Goal: Task Accomplishment & Management: Complete application form

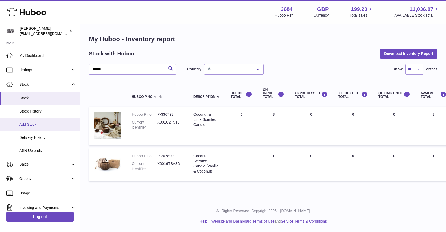
click at [43, 123] on span "Add Stock" at bounding box center [47, 124] width 57 height 5
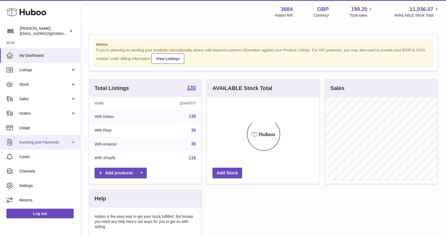
scroll to position [84, 112]
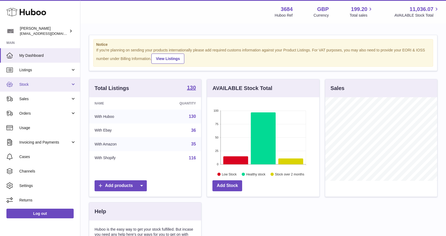
click at [41, 84] on span "Stock" at bounding box center [44, 84] width 51 height 5
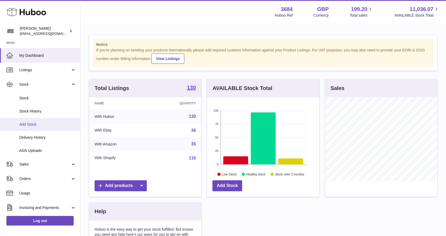
click at [37, 122] on span "Add Stock" at bounding box center [47, 124] width 57 height 5
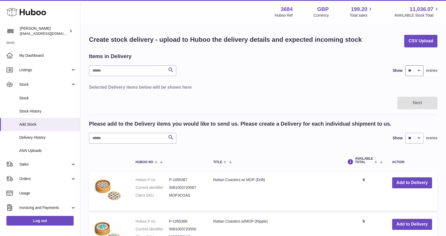
click at [415, 67] on select "** ** ** ***" at bounding box center [414, 70] width 18 height 11
select select "**"
click at [405, 65] on select "** ** ** ***" at bounding box center [414, 70] width 18 height 11
click at [134, 140] on input "text" at bounding box center [132, 138] width 87 height 11
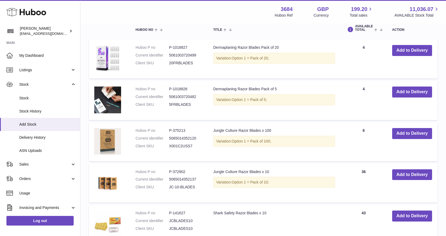
scroll to position [161, 0]
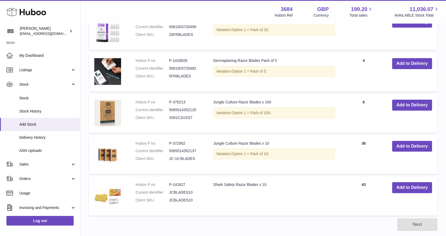
type input "******"
click at [405, 108] on button "Add to Delivery" at bounding box center [412, 105] width 40 height 11
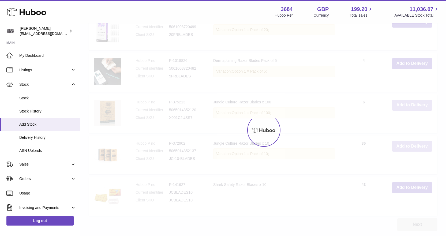
scroll to position [211, 0]
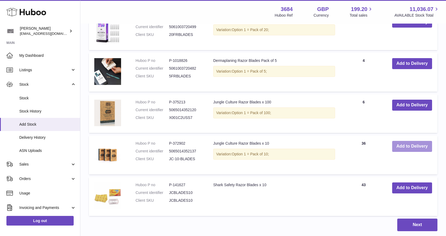
click at [404, 148] on button "Add to Delivery" at bounding box center [412, 146] width 40 height 11
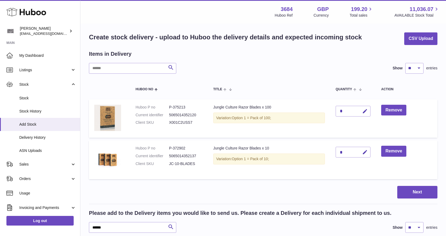
scroll to position [0, 0]
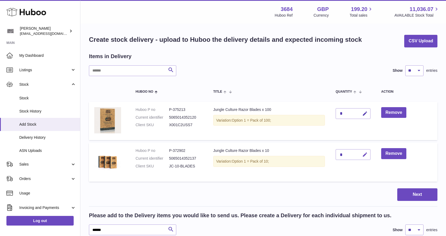
click at [367, 154] on icon "button" at bounding box center [365, 155] width 6 height 6
type input "**"
click at [364, 154] on icon "submit" at bounding box center [365, 154] width 5 height 5
click at [368, 114] on icon "button" at bounding box center [365, 114] width 6 height 6
type input "*"
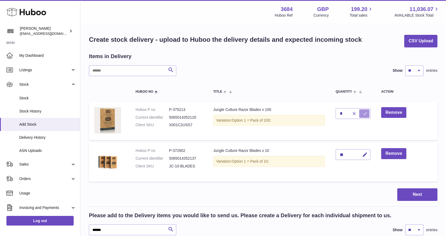
click at [367, 114] on icon "submit" at bounding box center [365, 113] width 5 height 5
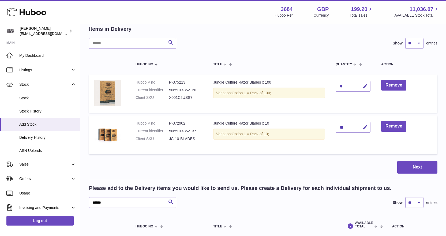
scroll to position [107, 0]
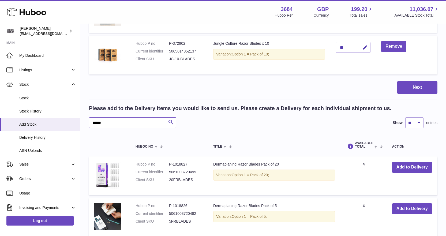
drag, startPoint x: 106, startPoint y: 123, endPoint x: 93, endPoint y: 122, distance: 13.8
click at [93, 122] on input "******" at bounding box center [132, 122] width 87 height 11
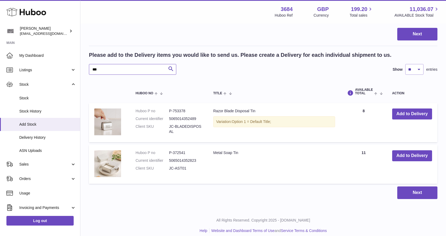
scroll to position [161, 0]
type input "***"
click at [413, 159] on button "Add to Delivery" at bounding box center [412, 155] width 40 height 11
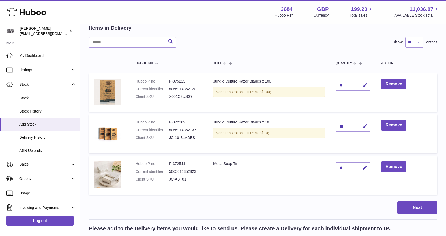
scroll to position [27, 0]
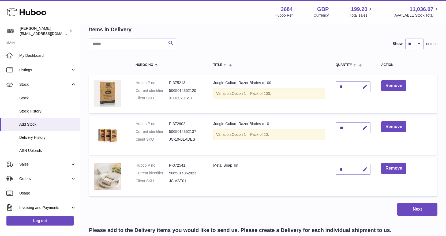
click at [367, 167] on icon "button" at bounding box center [365, 170] width 6 height 6
type input "**"
click at [363, 168] on button "submit" at bounding box center [364, 169] width 10 height 9
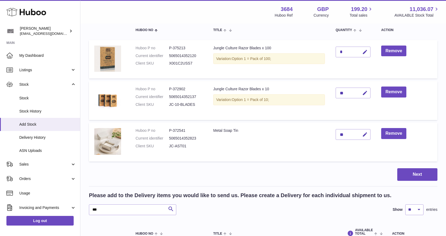
scroll to position [107, 0]
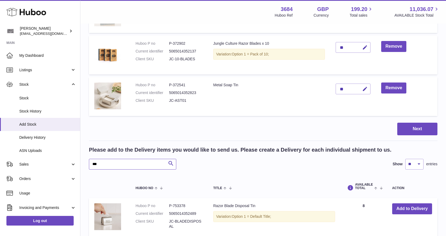
drag, startPoint x: 94, startPoint y: 161, endPoint x: 92, endPoint y: 160, distance: 2.8
click at [92, 160] on input "***" at bounding box center [132, 164] width 87 height 11
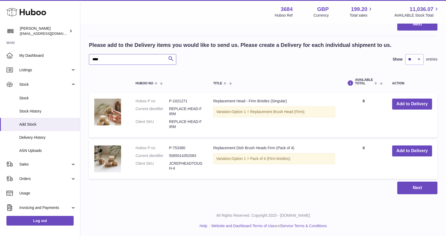
scroll to position [212, 0]
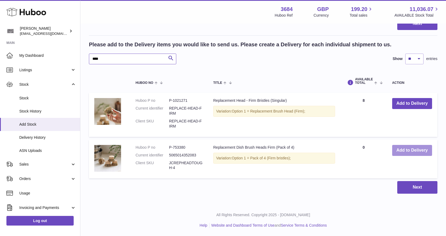
type input "****"
click at [415, 152] on button "Add to Delivery" at bounding box center [412, 150] width 40 height 11
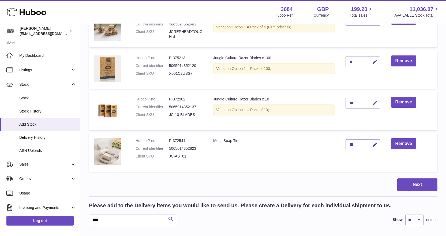
scroll to position [40, 0]
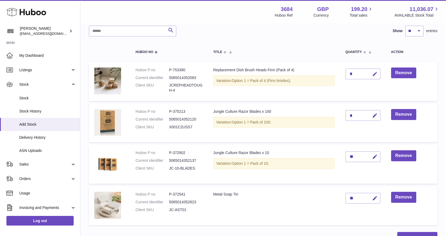
click at [373, 73] on icon "button" at bounding box center [375, 74] width 6 height 6
type input "*"
click at [375, 73] on icon "submit" at bounding box center [375, 74] width 5 height 5
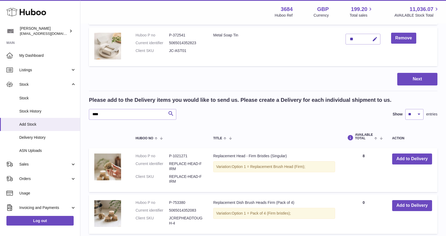
scroll to position [254, 0]
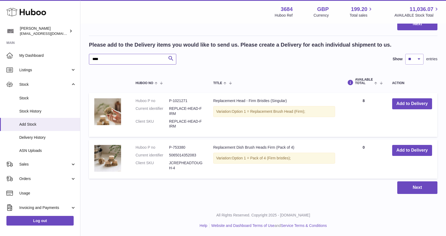
drag, startPoint x: 106, startPoint y: 59, endPoint x: 91, endPoint y: 53, distance: 15.6
click at [91, 53] on div "Please add to the Delivery items you would like to send us. Please create a Del…" at bounding box center [263, 52] width 348 height 23
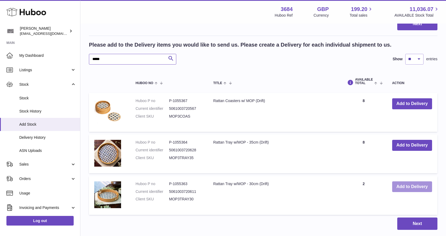
type input "*****"
click at [405, 189] on button "Add to Delivery" at bounding box center [412, 186] width 40 height 11
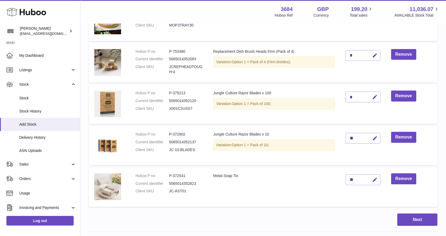
scroll to position [54, 0]
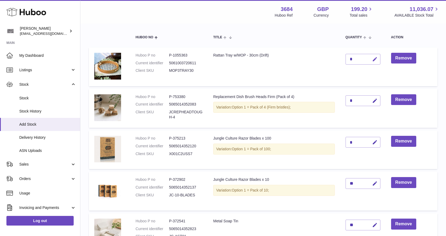
click at [373, 61] on icon "button" at bounding box center [375, 60] width 6 height 6
type input "**"
click at [374, 61] on button "submit" at bounding box center [374, 59] width 10 height 9
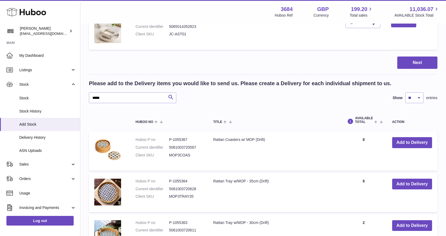
scroll to position [295, 0]
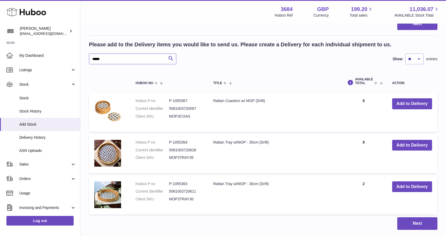
drag, startPoint x: 100, startPoint y: 57, endPoint x: 87, endPoint y: 57, distance: 13.4
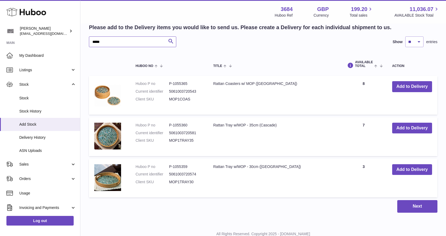
scroll to position [322, 0]
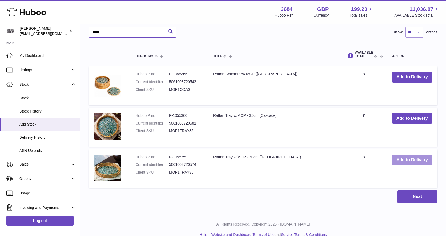
type input "*****"
click at [421, 159] on button "Add to Delivery" at bounding box center [412, 160] width 40 height 11
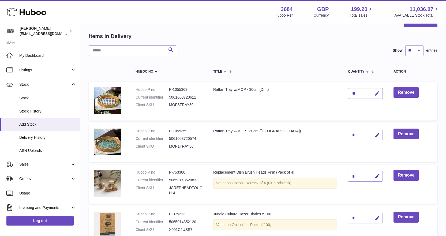
scroll to position [15, 0]
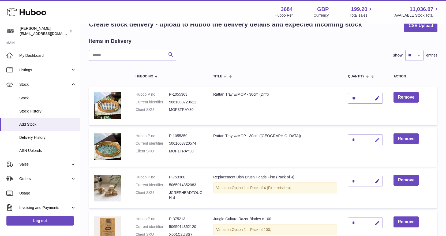
click at [376, 137] on button "button" at bounding box center [376, 139] width 13 height 11
type input "*"
click at [375, 141] on icon "submit" at bounding box center [377, 139] width 5 height 5
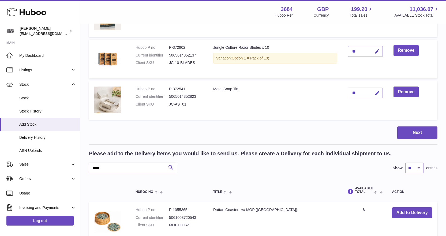
scroll to position [283, 0]
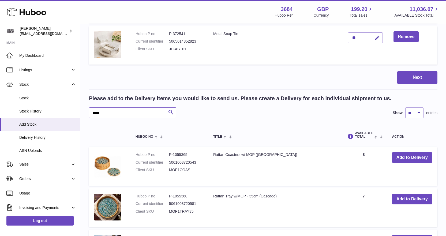
drag, startPoint x: 104, startPoint y: 111, endPoint x: 100, endPoint y: 111, distance: 4.1
click at [100, 111] on input "*****" at bounding box center [132, 112] width 87 height 11
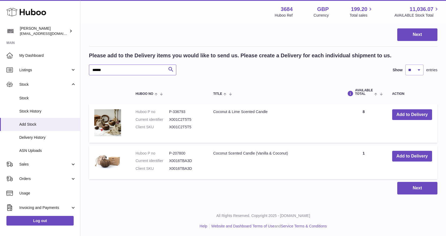
scroll to position [327, 0]
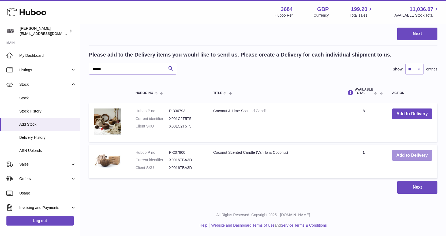
type input "******"
click at [400, 154] on button "Add to Delivery" at bounding box center [412, 155] width 40 height 11
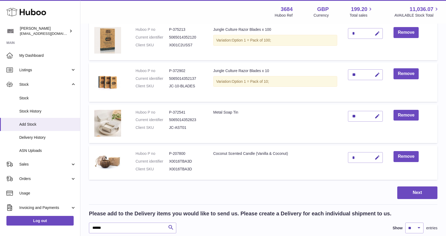
scroll to position [193, 0]
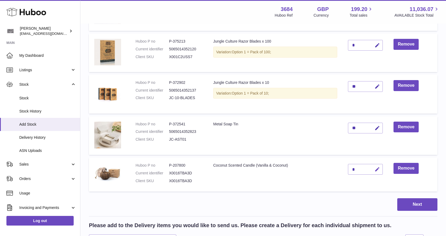
click at [374, 167] on icon "button" at bounding box center [377, 170] width 6 height 6
type input "*"
click at [375, 168] on icon "submit" at bounding box center [377, 169] width 5 height 5
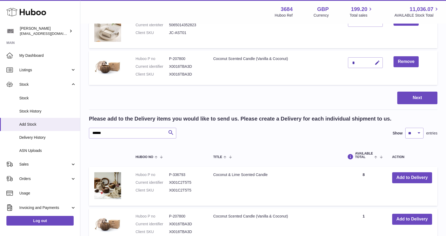
scroll to position [300, 0]
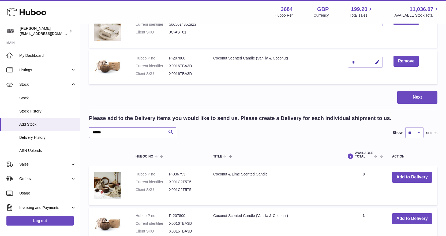
drag, startPoint x: 113, startPoint y: 132, endPoint x: 82, endPoint y: 130, distance: 30.8
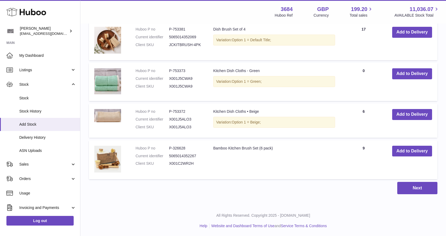
scroll to position [445, 0]
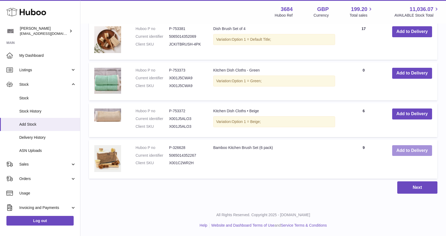
type input "***"
click at [408, 151] on button "Add to Delivery" at bounding box center [412, 150] width 40 height 11
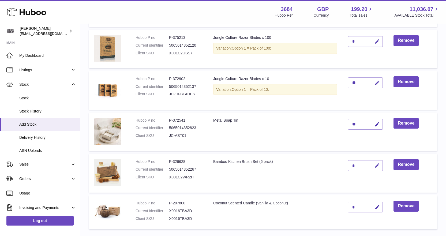
scroll to position [219, 0]
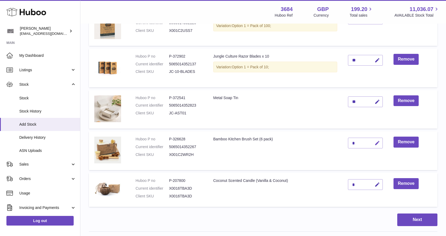
click at [378, 140] on button "button" at bounding box center [376, 143] width 13 height 11
type input "*"
click at [378, 140] on button "submit" at bounding box center [376, 143] width 10 height 9
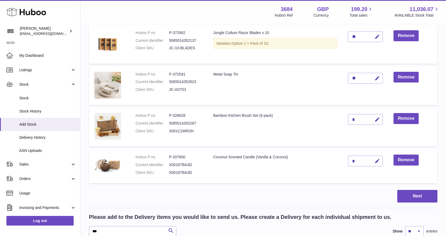
scroll to position [353, 0]
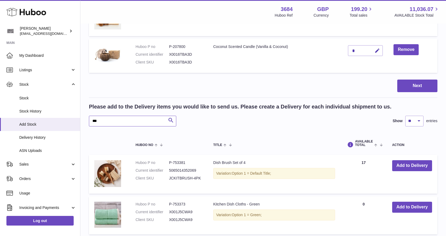
drag, startPoint x: 107, startPoint y: 122, endPoint x: 84, endPoint y: 116, distance: 24.0
click at [84, 117] on div "Create stock delivery - upload to Huboo the delivery details and expected incom…" at bounding box center [263, 4] width 366 height 667
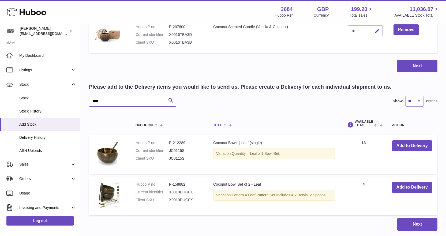
scroll to position [407, 0]
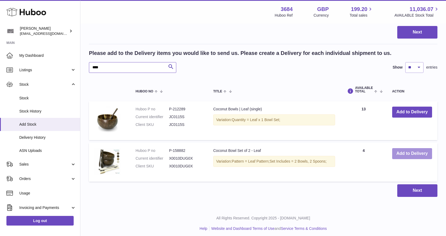
type input "****"
click at [414, 155] on button "Add to Delivery" at bounding box center [412, 153] width 40 height 11
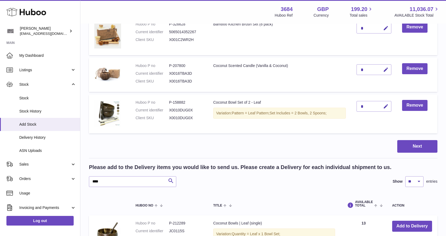
scroll to position [326, 0]
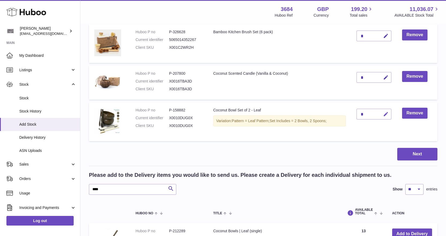
click at [388, 116] on icon "button" at bounding box center [386, 114] width 6 height 6
type input "*"
click at [385, 114] on icon "submit" at bounding box center [386, 114] width 5 height 5
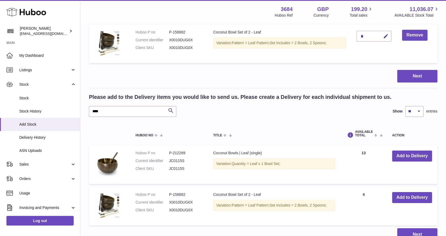
scroll to position [407, 0]
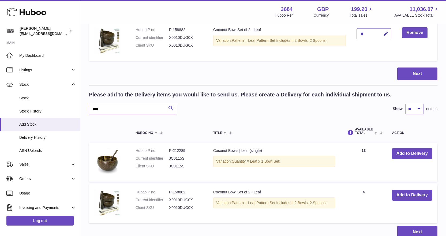
drag, startPoint x: 106, startPoint y: 108, endPoint x: 88, endPoint y: 104, distance: 17.9
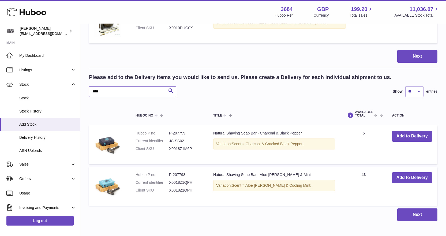
scroll to position [433, 0]
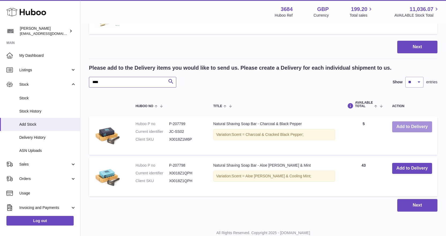
type input "****"
click at [403, 129] on button "Add to Delivery" at bounding box center [412, 126] width 40 height 11
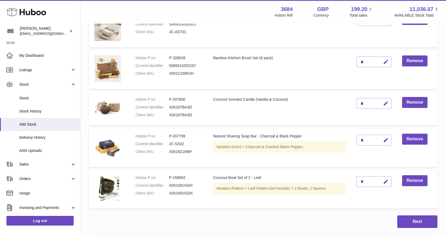
scroll to position [287, 0]
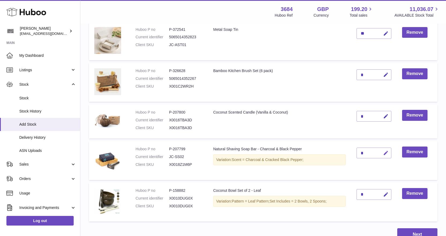
click at [384, 152] on icon "button" at bounding box center [386, 153] width 6 height 6
type input "*"
click at [384, 151] on button "submit" at bounding box center [385, 153] width 10 height 9
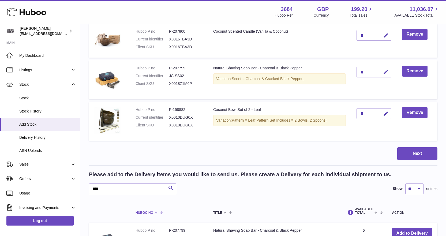
scroll to position [448, 0]
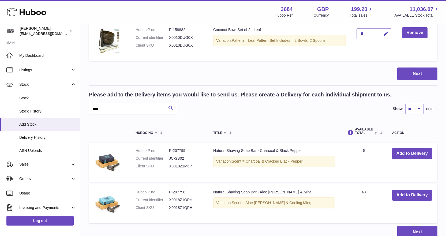
drag, startPoint x: 113, startPoint y: 111, endPoint x: 89, endPoint y: 108, distance: 24.5
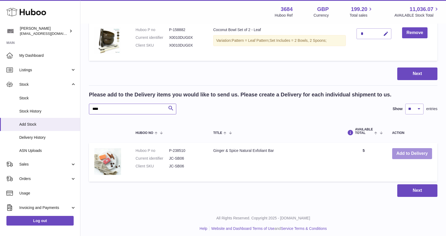
type input "****"
click at [417, 153] on button "Add to Delivery" at bounding box center [412, 153] width 40 height 11
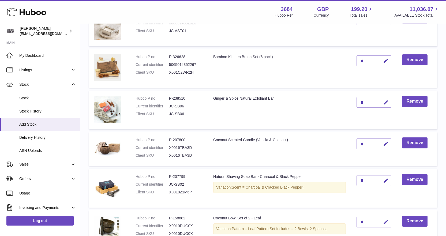
scroll to position [275, 0]
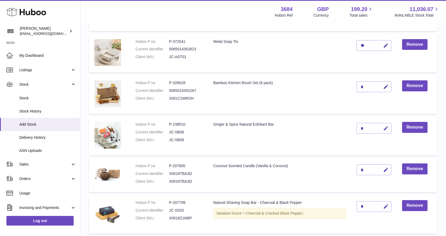
click at [388, 130] on icon "button" at bounding box center [386, 129] width 6 height 6
type input "*"
click at [383, 126] on button "submit" at bounding box center [385, 128] width 10 height 9
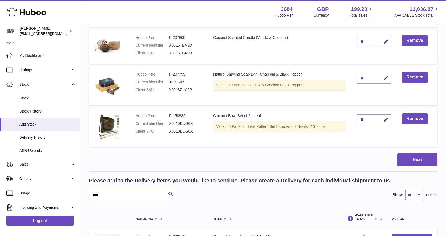
scroll to position [409, 0]
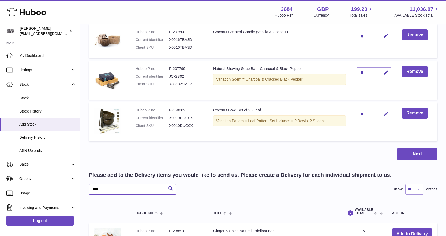
drag, startPoint x: 92, startPoint y: 186, endPoint x: 88, endPoint y: 185, distance: 4.2
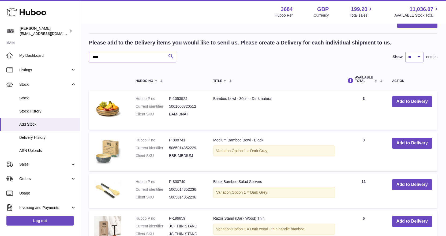
scroll to position [543, 0]
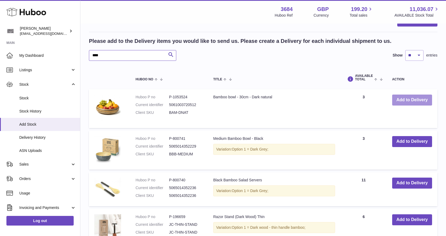
type input "****"
click at [409, 101] on button "Add to Delivery" at bounding box center [412, 100] width 40 height 11
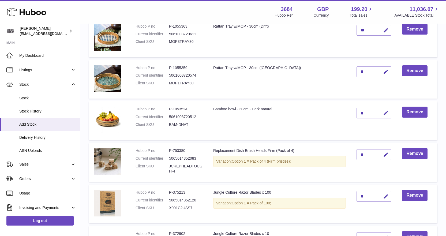
scroll to position [76, 0]
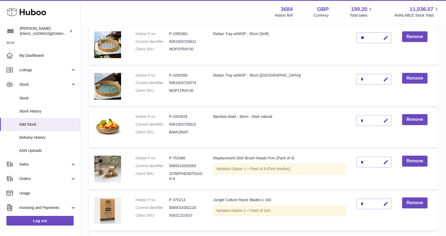
click at [388, 121] on icon "button" at bounding box center [386, 121] width 6 height 6
type input "*"
click at [388, 119] on icon "submit" at bounding box center [386, 120] width 5 height 5
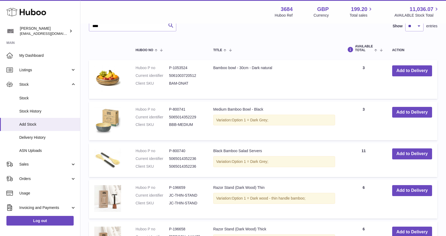
scroll to position [531, 0]
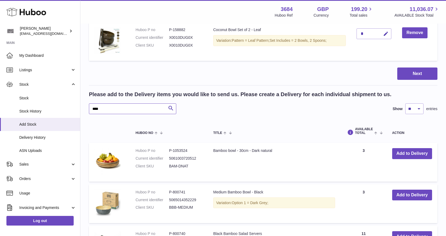
drag, startPoint x: 99, startPoint y: 108, endPoint x: 88, endPoint y: 105, distance: 11.9
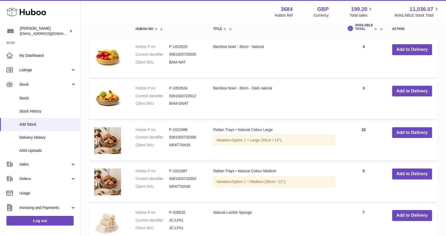
scroll to position [638, 0]
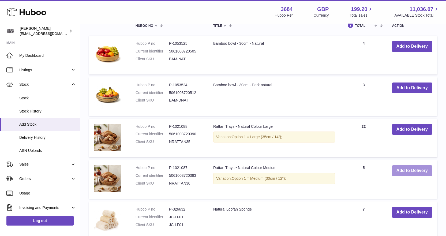
type input "***"
click at [410, 170] on button "Add to Delivery" at bounding box center [412, 170] width 40 height 11
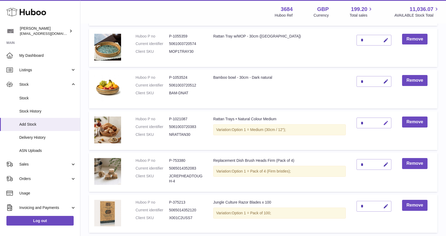
scroll to position [91, 0]
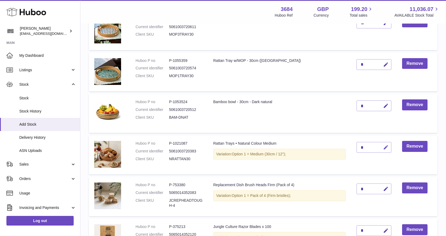
click at [384, 150] on button "button" at bounding box center [385, 147] width 13 height 11
type input "*"
click at [386, 149] on icon "submit" at bounding box center [386, 147] width 5 height 5
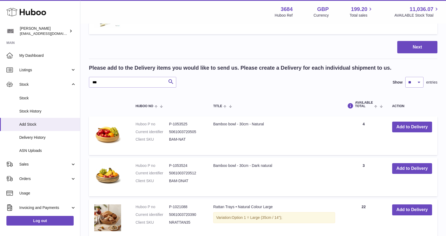
scroll to position [599, 0]
drag, startPoint x: 109, startPoint y: 77, endPoint x: 90, endPoint y: 72, distance: 19.9
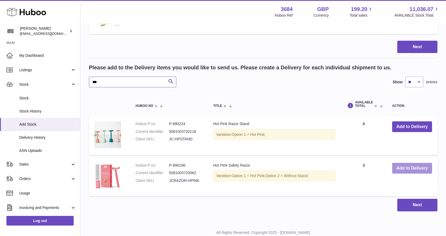
type input "***"
click at [407, 168] on button "Add to Delivery" at bounding box center [412, 168] width 40 height 11
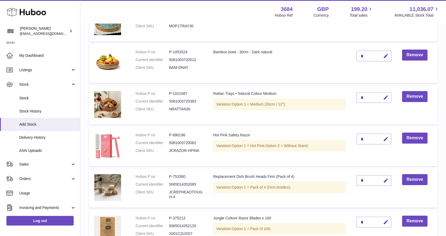
scroll to position [132, 0]
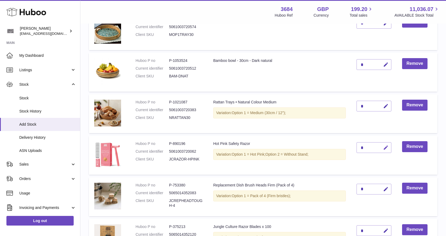
click at [386, 151] on button "button" at bounding box center [385, 147] width 13 height 11
type input "*"
click at [386, 151] on button "submit" at bounding box center [385, 147] width 10 height 9
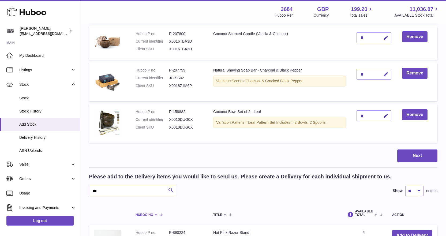
scroll to position [587, 0]
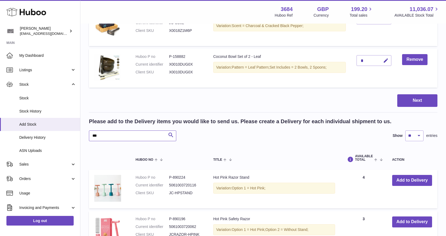
drag, startPoint x: 102, startPoint y: 133, endPoint x: 92, endPoint y: 133, distance: 9.9
click at [92, 133] on input "***" at bounding box center [132, 135] width 87 height 11
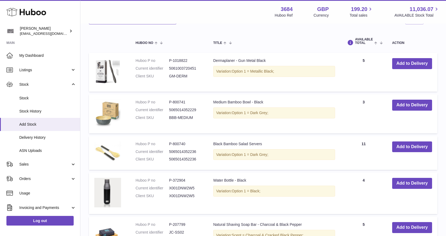
scroll to position [721, 0]
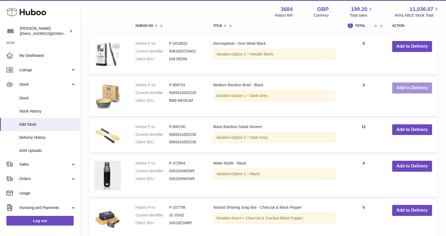
type input "*****"
click at [408, 85] on button "Add to Delivery" at bounding box center [412, 87] width 40 height 11
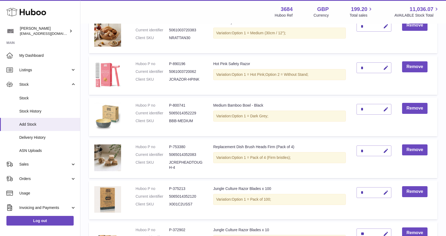
scroll to position [173, 0]
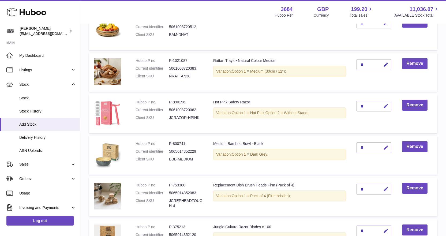
click at [386, 146] on icon "button" at bounding box center [386, 148] width 6 height 6
type input "*"
click at [386, 146] on icon "submit" at bounding box center [386, 147] width 5 height 5
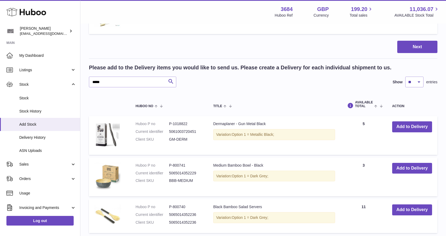
scroll to position [682, 0]
click at [118, 80] on input "*****" at bounding box center [132, 82] width 87 height 11
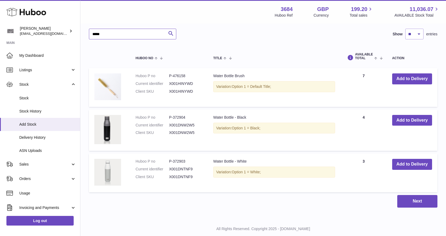
scroll to position [736, 0]
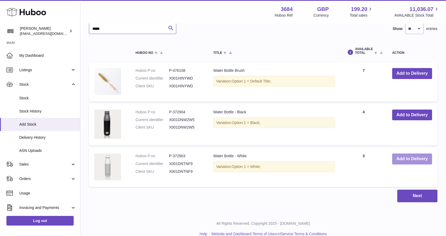
type input "*****"
click at [401, 160] on button "Add to Delivery" at bounding box center [412, 158] width 40 height 11
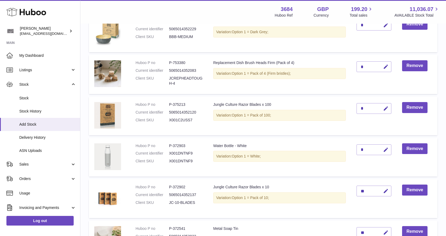
scroll to position [295, 0]
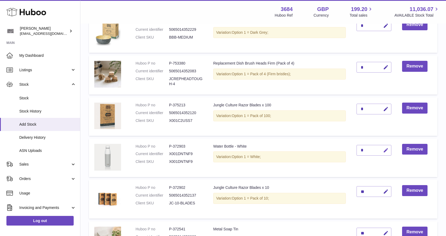
click at [389, 151] on icon "button" at bounding box center [386, 151] width 6 height 6
type input "*"
click at [388, 151] on icon "submit" at bounding box center [386, 150] width 5 height 5
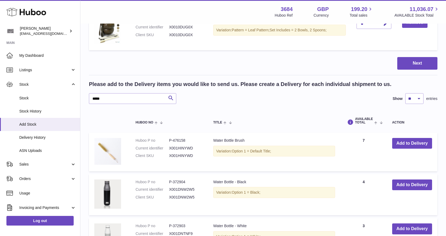
scroll to position [750, 0]
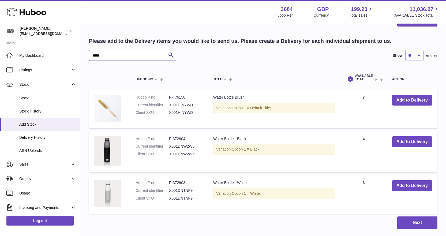
drag, startPoint x: 107, startPoint y: 55, endPoint x: 94, endPoint y: 52, distance: 13.3
click at [93, 53] on input "*****" at bounding box center [132, 55] width 87 height 11
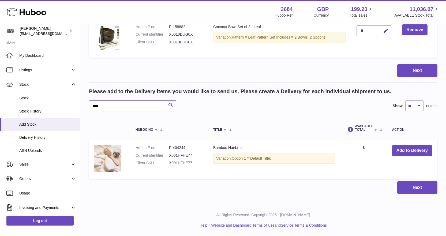
scroll to position [700, 0]
type input "****"
click at [415, 147] on button "Add to Delivery" at bounding box center [412, 150] width 40 height 11
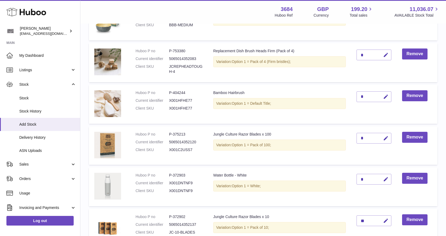
scroll to position [260, 0]
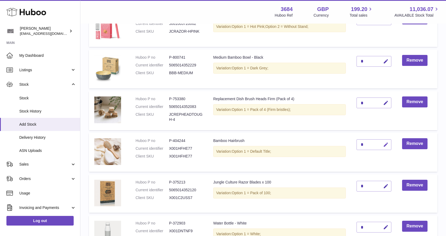
click at [386, 148] on button "button" at bounding box center [385, 144] width 13 height 11
type input "*"
click at [386, 147] on icon "submit" at bounding box center [386, 144] width 5 height 5
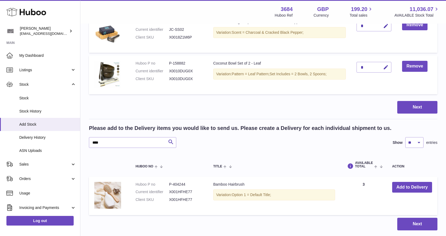
scroll to position [715, 0]
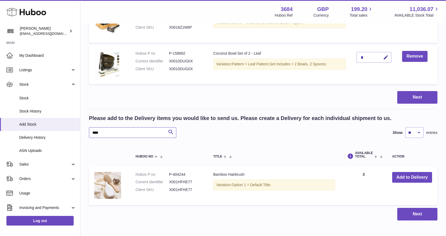
drag, startPoint x: 90, startPoint y: 134, endPoint x: 90, endPoint y: 129, distance: 5.4
click at [90, 133] on input "****" at bounding box center [132, 132] width 87 height 11
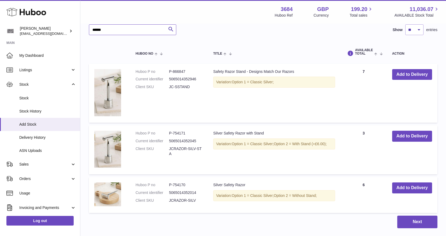
scroll to position [849, 0]
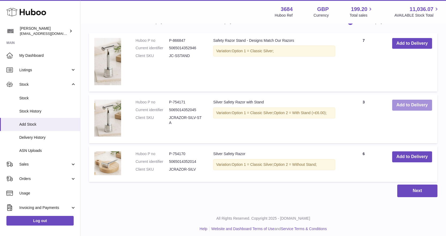
type input "******"
click at [406, 107] on button "Add to Delivery" at bounding box center [412, 105] width 40 height 11
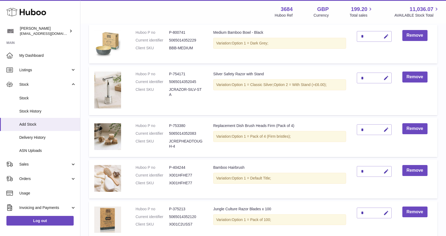
scroll to position [204, 0]
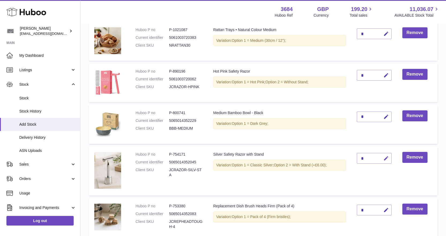
click at [386, 158] on icon "button" at bounding box center [386, 159] width 6 height 6
type input "*"
click at [388, 154] on button "submit" at bounding box center [385, 158] width 10 height 9
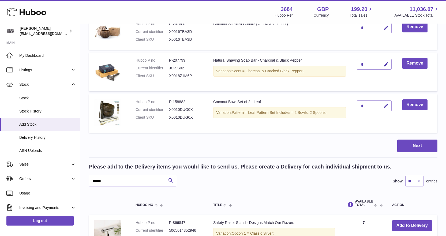
scroll to position [767, 0]
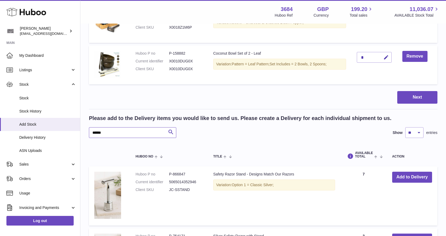
drag, startPoint x: 121, startPoint y: 133, endPoint x: 87, endPoint y: 129, distance: 34.8
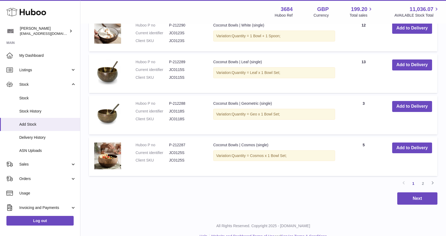
scroll to position [1168, 0]
type input "**"
click at [424, 183] on link "2" at bounding box center [423, 183] width 10 height 10
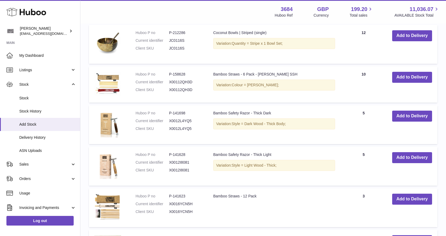
scroll to position [935, 0]
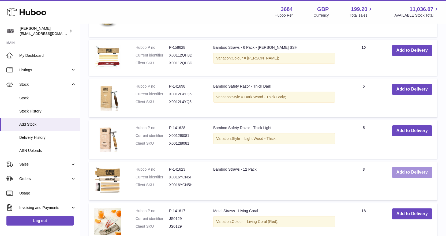
click at [417, 171] on button "Add to Delivery" at bounding box center [412, 172] width 40 height 11
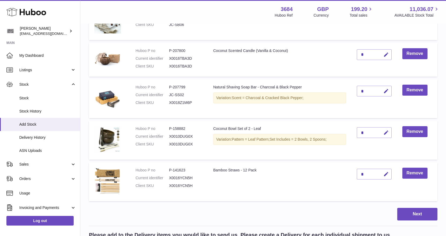
scroll to position [682, 0]
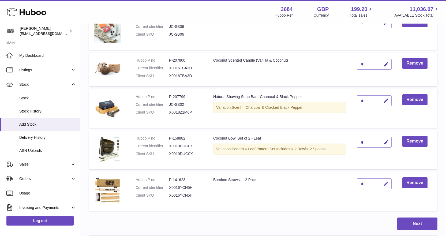
click at [385, 182] on icon "button" at bounding box center [386, 184] width 6 height 6
type input "*"
click at [388, 181] on icon "submit" at bounding box center [386, 183] width 5 height 5
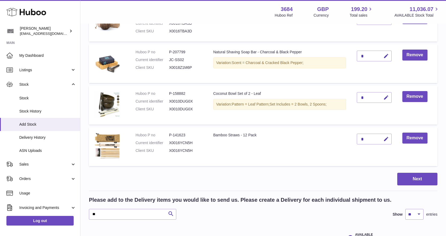
scroll to position [842, 0]
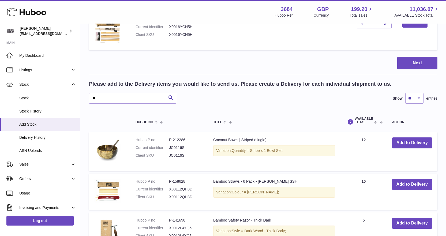
drag, startPoint x: 108, startPoint y: 92, endPoint x: 91, endPoint y: 97, distance: 17.4
click at [91, 97] on div "Please add to the Delivery items you would like to send us. Please create a Del…" at bounding box center [263, 91] width 348 height 23
drag, startPoint x: 101, startPoint y: 96, endPoint x: 90, endPoint y: 96, distance: 11.0
click at [90, 96] on input "**" at bounding box center [132, 98] width 87 height 11
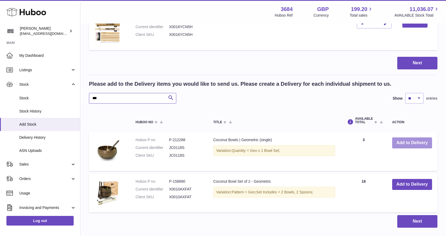
type input "***"
click at [407, 141] on button "Add to Delivery" at bounding box center [412, 142] width 40 height 11
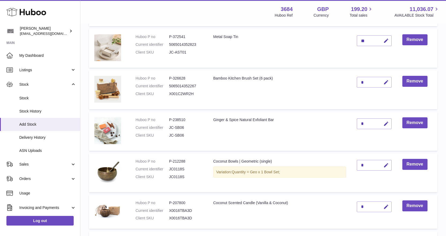
scroll to position [562, 0]
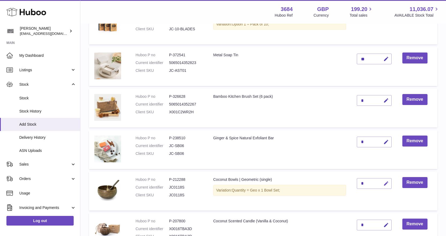
click at [388, 184] on icon "button" at bounding box center [386, 184] width 6 height 6
type input "*"
click at [388, 184] on icon "submit" at bounding box center [386, 183] width 5 height 5
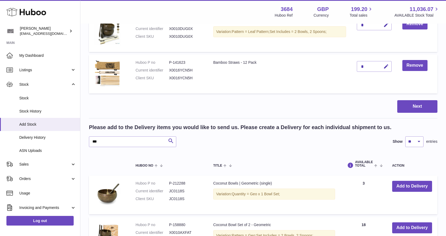
scroll to position [911, 0]
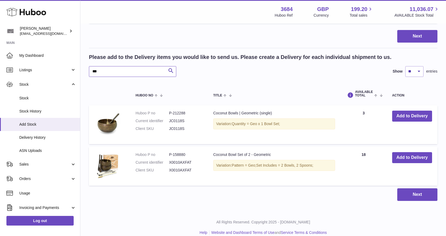
drag, startPoint x: 108, startPoint y: 73, endPoint x: 87, endPoint y: 72, distance: 21.2
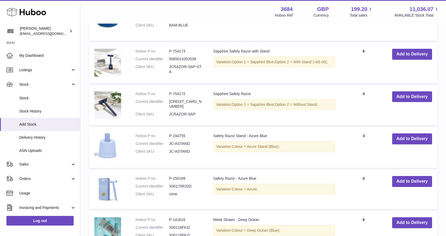
scroll to position [1018, 0]
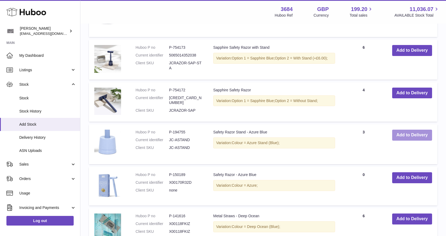
type input "****"
click at [405, 136] on button "Add to Delivery" at bounding box center [412, 135] width 40 height 11
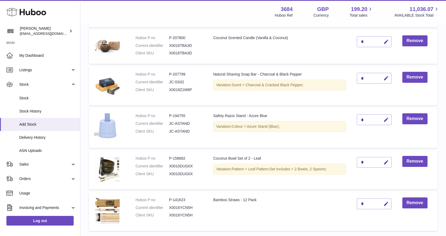
scroll to position [739, 0]
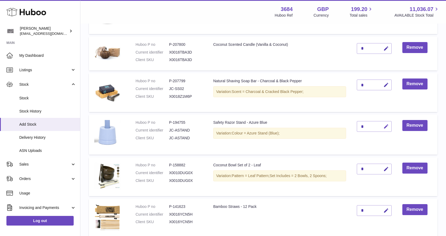
click at [385, 127] on icon "button" at bounding box center [386, 127] width 6 height 6
type input "*"
click at [388, 127] on icon "submit" at bounding box center [386, 126] width 5 height 5
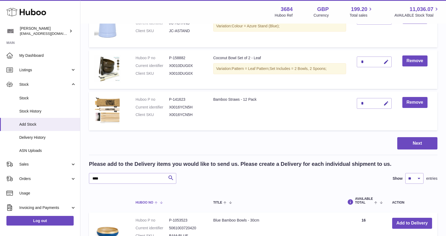
scroll to position [926, 0]
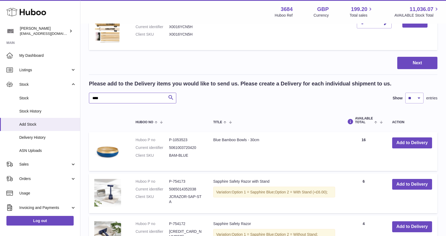
drag, startPoint x: 119, startPoint y: 98, endPoint x: 94, endPoint y: 100, distance: 25.2
click at [94, 100] on input "****" at bounding box center [132, 98] width 87 height 11
type input "*"
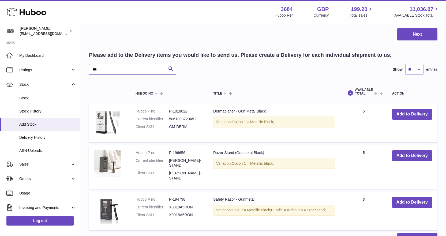
scroll to position [1002, 0]
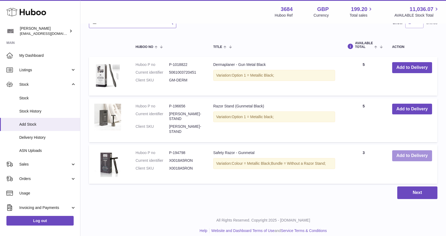
type input "***"
click at [399, 151] on button "Add to Delivery" at bounding box center [412, 155] width 40 height 11
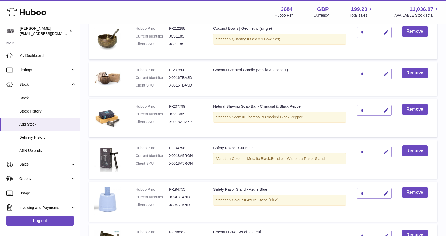
scroll to position [695, 0]
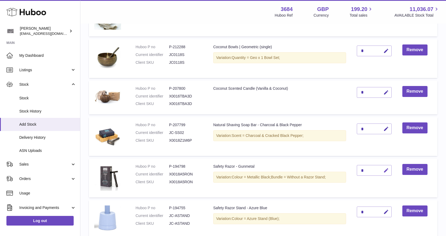
click at [388, 171] on icon "button" at bounding box center [386, 171] width 6 height 6
type input "*"
click at [388, 171] on icon "submit" at bounding box center [386, 170] width 5 height 5
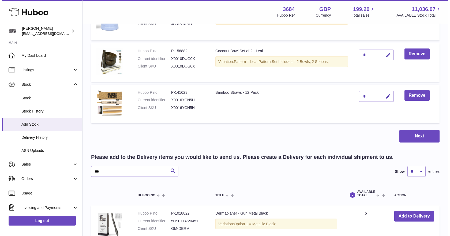
scroll to position [936, 0]
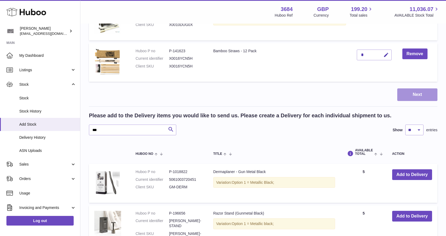
click at [410, 94] on button "Next" at bounding box center [417, 94] width 40 height 13
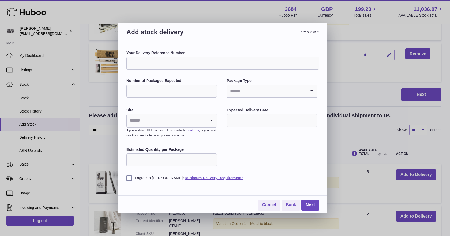
click at [140, 61] on input "Your Delivery Reference Number" at bounding box center [222, 63] width 193 height 13
type input "*******"
click at [261, 92] on input "Search for option" at bounding box center [266, 91] width 79 height 12
click at [249, 126] on li "Boxes" at bounding box center [271, 127] width 89 height 11
click at [180, 87] on input "Number of Packages Expected" at bounding box center [171, 91] width 91 height 13
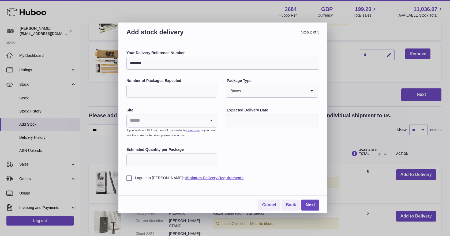
type input "*"
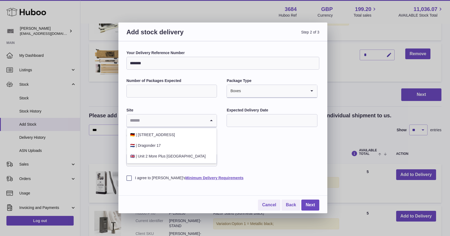
click at [142, 119] on input "Search for option" at bounding box center [166, 120] width 79 height 12
click at [168, 158] on li "🇬🇧 | Unit 2 More Plus Central Park" at bounding box center [171, 156] width 89 height 11
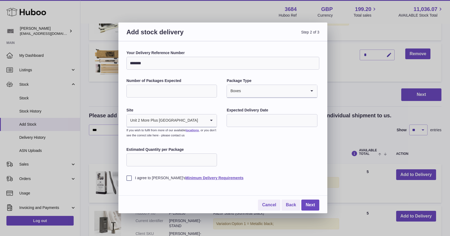
click at [254, 115] on input "text" at bounding box center [272, 120] width 91 height 13
click at [303, 133] on icon "button" at bounding box center [302, 133] width 6 height 6
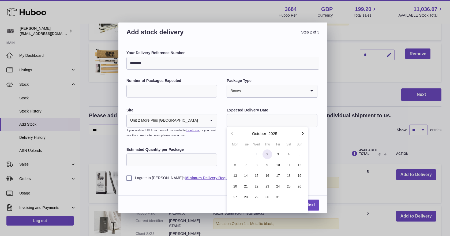
click at [268, 155] on span "2" at bounding box center [267, 154] width 10 height 10
type input "**********"
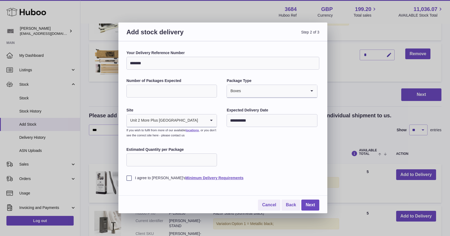
click at [201, 158] on input "Estimated Quantity per Package" at bounding box center [171, 159] width 91 height 13
type input "**"
click at [131, 178] on label "I agree to Huboo's Minimum Delivery Requirements" at bounding box center [222, 177] width 193 height 5
click at [317, 206] on link "Next" at bounding box center [310, 205] width 18 height 11
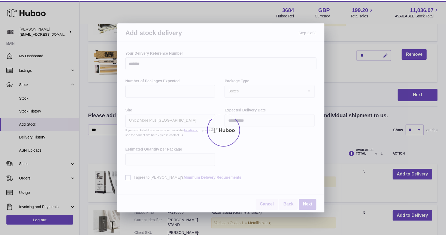
scroll to position [115, 0]
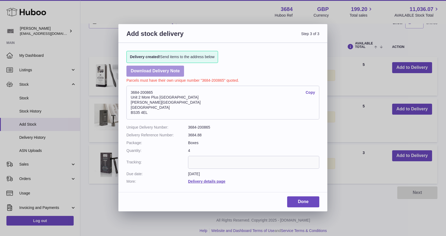
click at [167, 73] on link "Download Delivery Note" at bounding box center [155, 71] width 58 height 11
drag, startPoint x: 169, startPoint y: 92, endPoint x: 133, endPoint y: 90, distance: 36.2
click at [125, 90] on div "Delivery created! Send items to the address below Download Delivery Note Parcel…" at bounding box center [222, 115] width 209 height 144
copy address "3684-200865"
paste input "**********"
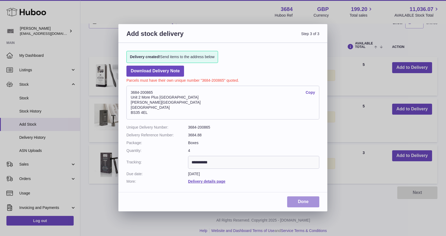
type input "**********"
click at [296, 203] on link "Done" at bounding box center [303, 201] width 32 height 11
